Goal: Task Accomplishment & Management: Manage account settings

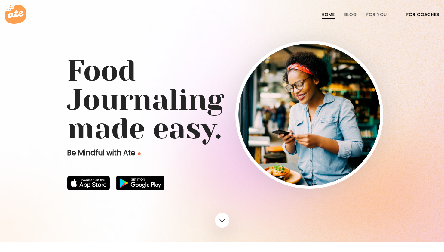
click at [414, 12] on link "For Coaches" at bounding box center [423, 14] width 33 height 5
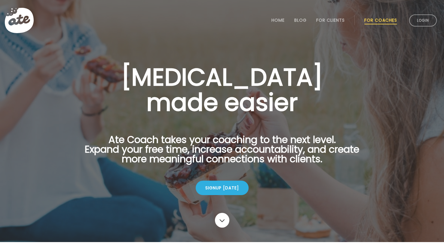
click at [425, 28] on li "Login" at bounding box center [423, 20] width 32 height 26
click at [426, 25] on link "Login" at bounding box center [424, 20] width 28 height 12
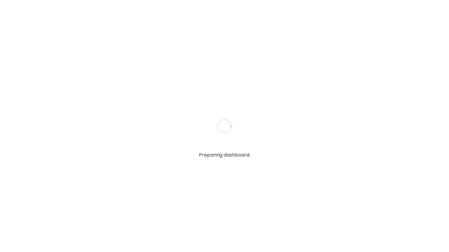
type input "**********"
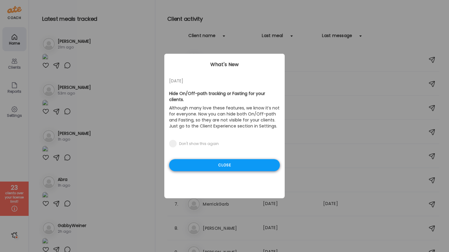
click at [245, 159] on div "Close" at bounding box center [224, 165] width 111 height 12
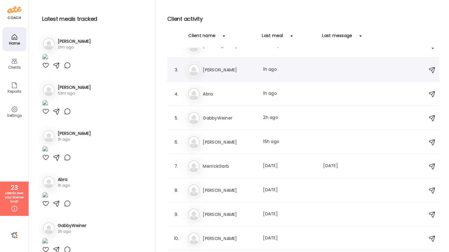
scroll to position [55, 0]
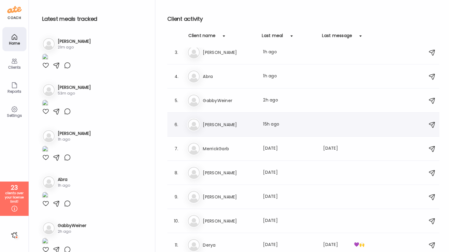
click at [237, 113] on div "6. Ja James Generette Last meal: 15h ago" at bounding box center [303, 125] width 272 height 24
click at [239, 120] on div "Ja James Generette Last meal: 15h ago" at bounding box center [304, 124] width 234 height 13
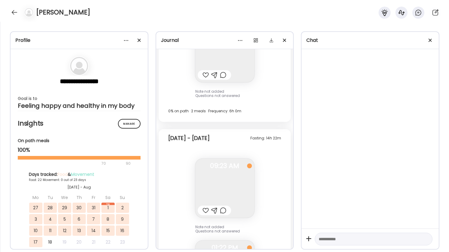
scroll to position [7740, 0]
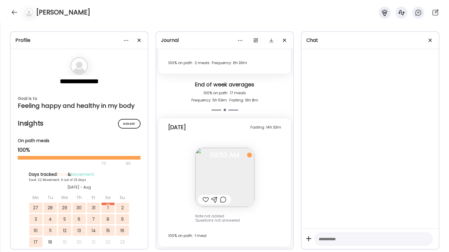
click at [218, 165] on img at bounding box center [224, 177] width 59 height 59
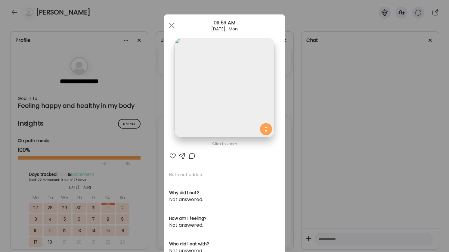
click at [367, 170] on div "Ate Coach Dashboard Wahoo! It’s official Take a moment to set up your Coach Pro…" at bounding box center [224, 126] width 449 height 252
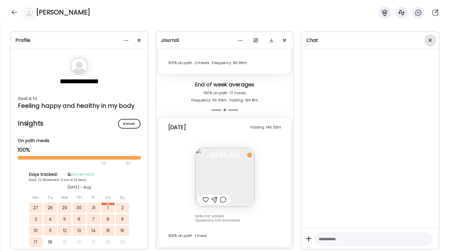
click at [431, 39] on span at bounding box center [430, 40] width 3 height 3
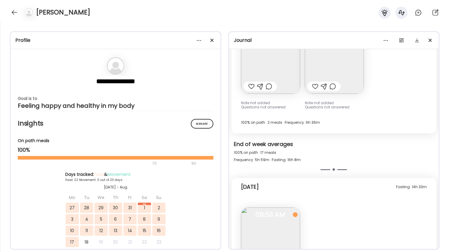
scroll to position [5051, 0]
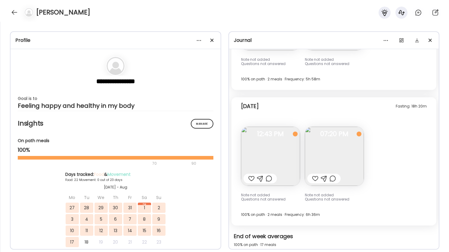
click at [266, 145] on img at bounding box center [270, 156] width 59 height 59
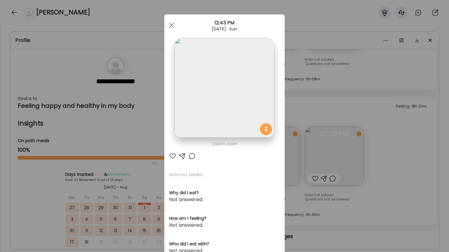
click at [379, 188] on div "Ate Coach Dashboard Wahoo! It’s official Take a moment to set up your Coach Pro…" at bounding box center [224, 126] width 449 height 252
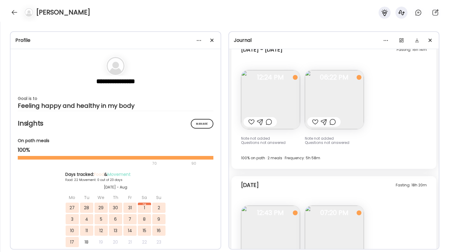
scroll to position [4950, 0]
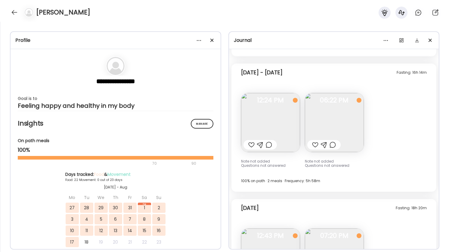
click at [289, 115] on img at bounding box center [270, 122] width 59 height 59
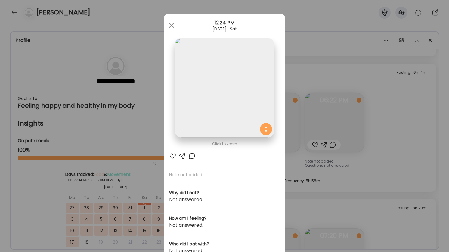
click at [371, 106] on div "Ate Coach Dashboard Wahoo! It’s official Take a moment to set up your Coach Pro…" at bounding box center [224, 126] width 449 height 252
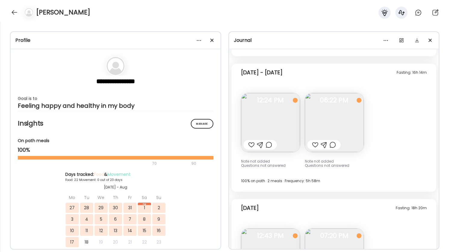
click at [350, 121] on img at bounding box center [334, 122] width 59 height 59
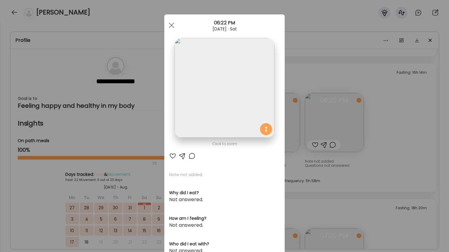
click at [397, 125] on div "Ate Coach Dashboard Wahoo! It’s official Take a moment to set up your Coach Pro…" at bounding box center [224, 126] width 449 height 252
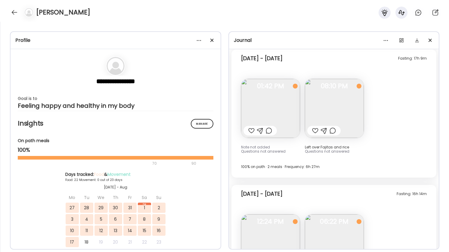
scroll to position [4828, 0]
click at [278, 113] on img at bounding box center [270, 108] width 59 height 59
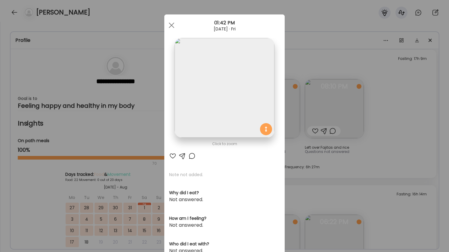
click at [373, 153] on div "Ate Coach Dashboard Wahoo! It’s official Take a moment to set up your Coach Pro…" at bounding box center [224, 126] width 449 height 252
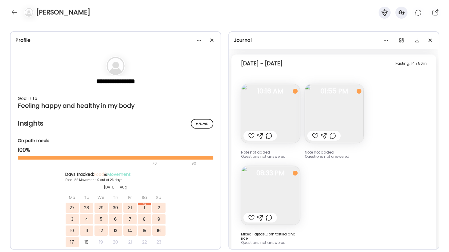
scroll to position [4598, 0]
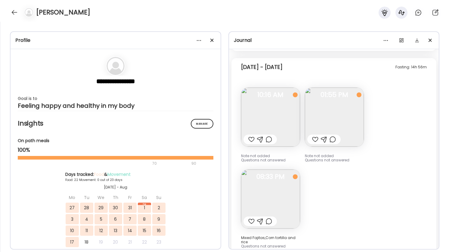
click at [357, 124] on img at bounding box center [334, 117] width 59 height 59
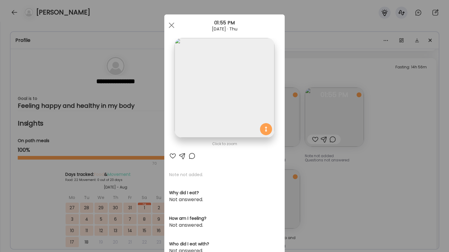
click at [380, 144] on div "Ate Coach Dashboard Wahoo! It’s official Take a moment to set up your Coach Pro…" at bounding box center [224, 126] width 449 height 252
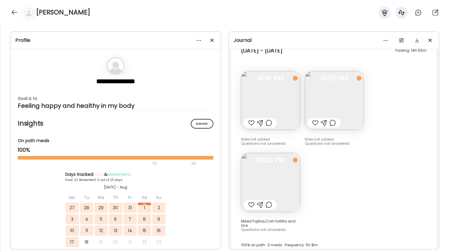
scroll to position [4615, 0]
click at [292, 177] on img at bounding box center [270, 181] width 59 height 59
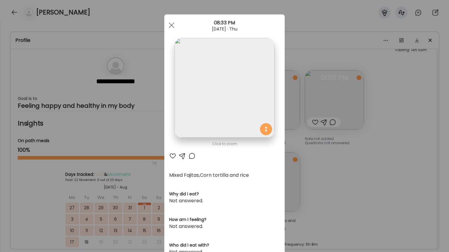
click at [352, 213] on div "Ate Coach Dashboard Wahoo! It’s official Take a moment to set up your Coach Pro…" at bounding box center [224, 126] width 449 height 252
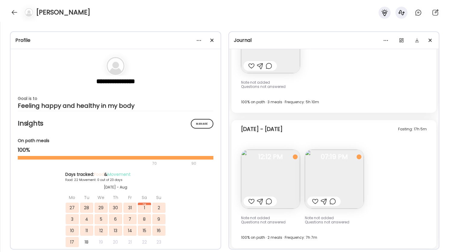
scroll to position [4397, 0]
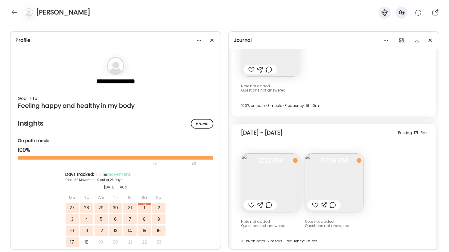
click at [352, 203] on img at bounding box center [334, 182] width 59 height 59
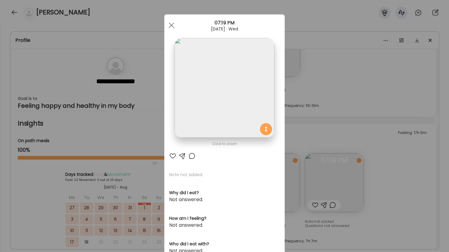
click at [392, 198] on div "Ate Coach Dashboard Wahoo! It’s official Take a moment to set up your Coach Pro…" at bounding box center [224, 126] width 449 height 252
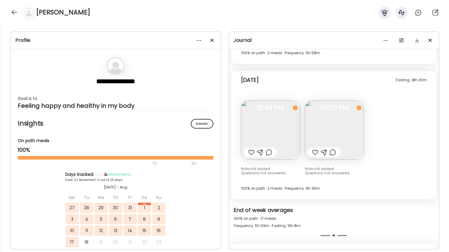
scroll to position [5077, 0]
